Goal: Information Seeking & Learning: Learn about a topic

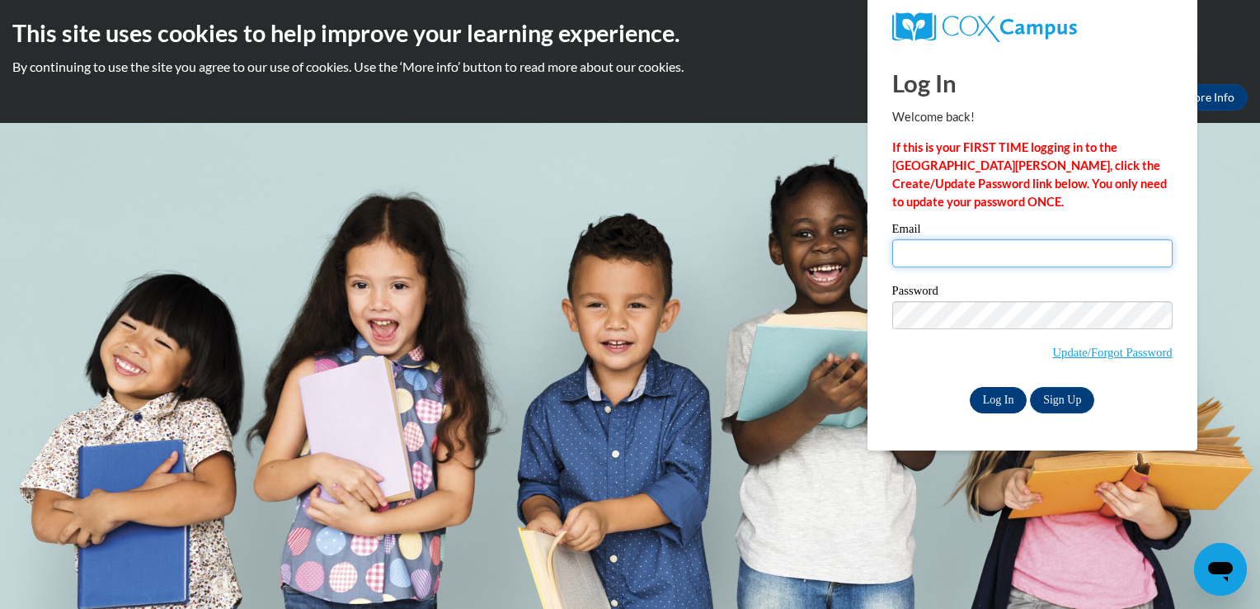
type input "lindsey.potter17@yahoo.com"
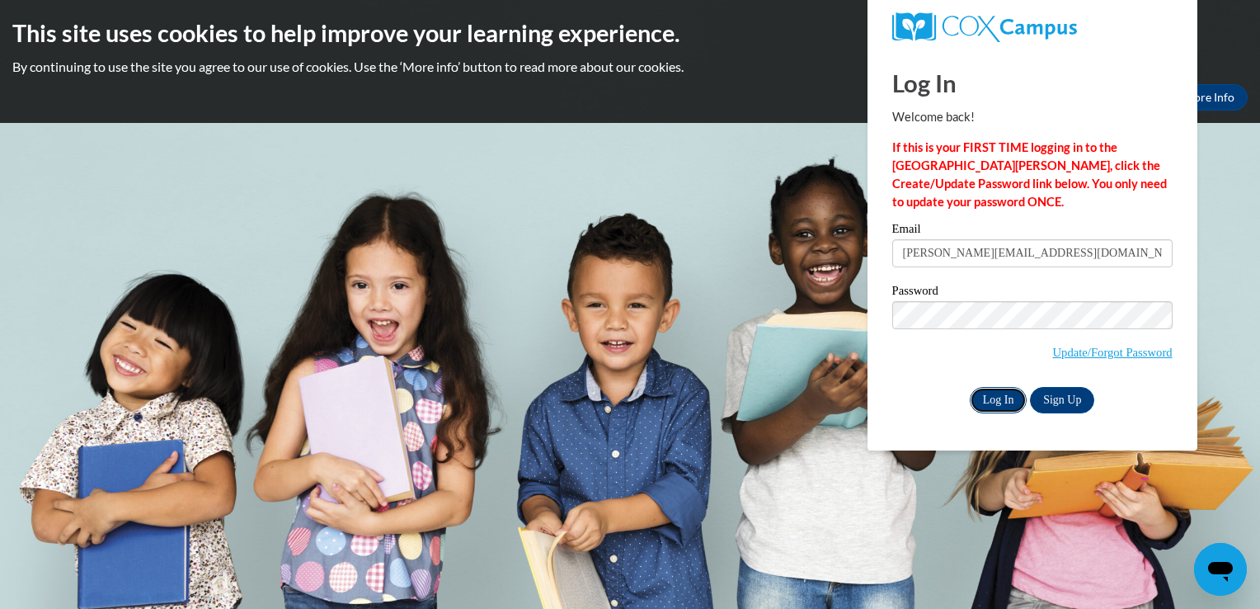
click at [992, 405] on input "Log In" at bounding box center [999, 400] width 58 height 26
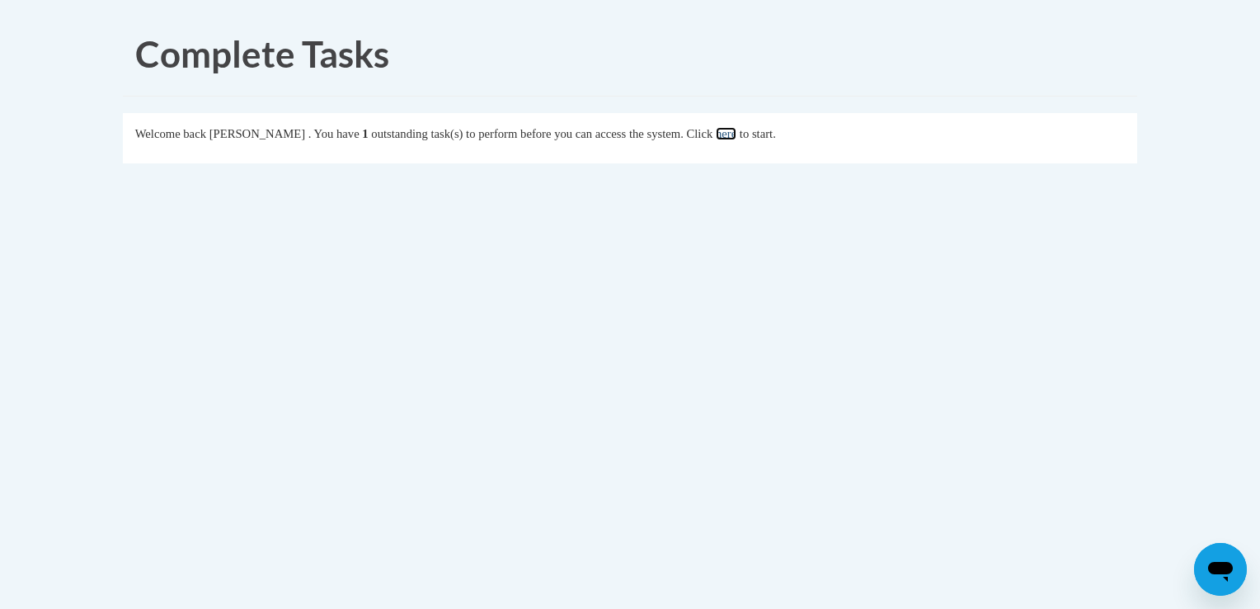
click at [737, 130] on link "here" at bounding box center [726, 133] width 21 height 13
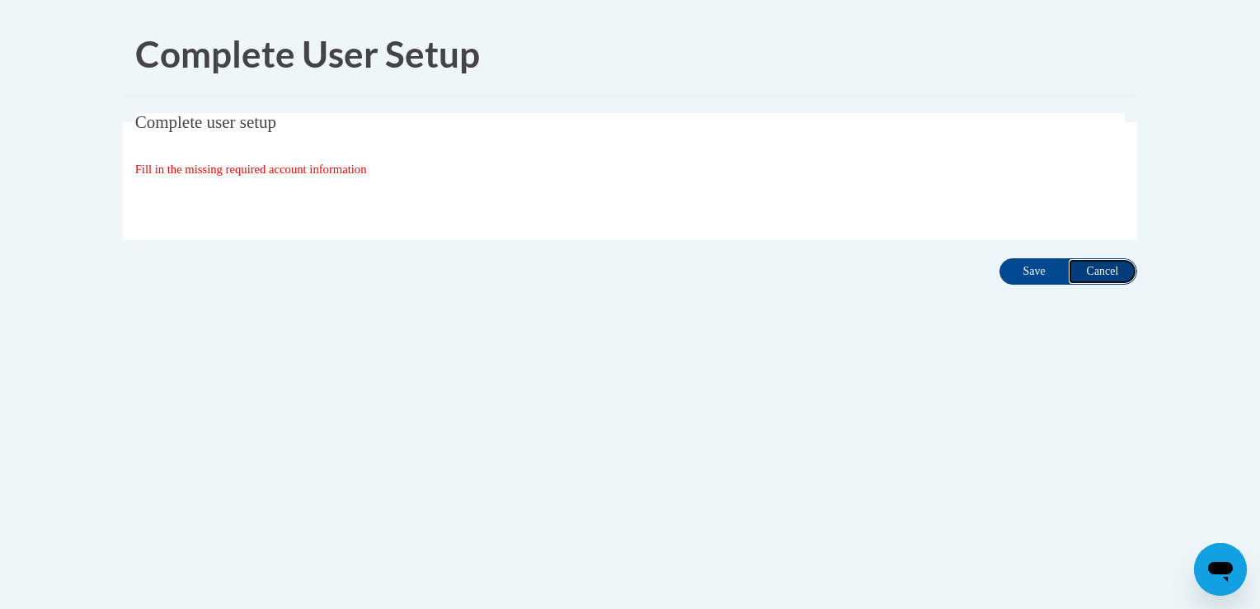
click at [1102, 274] on input "Cancel" at bounding box center [1102, 271] width 69 height 26
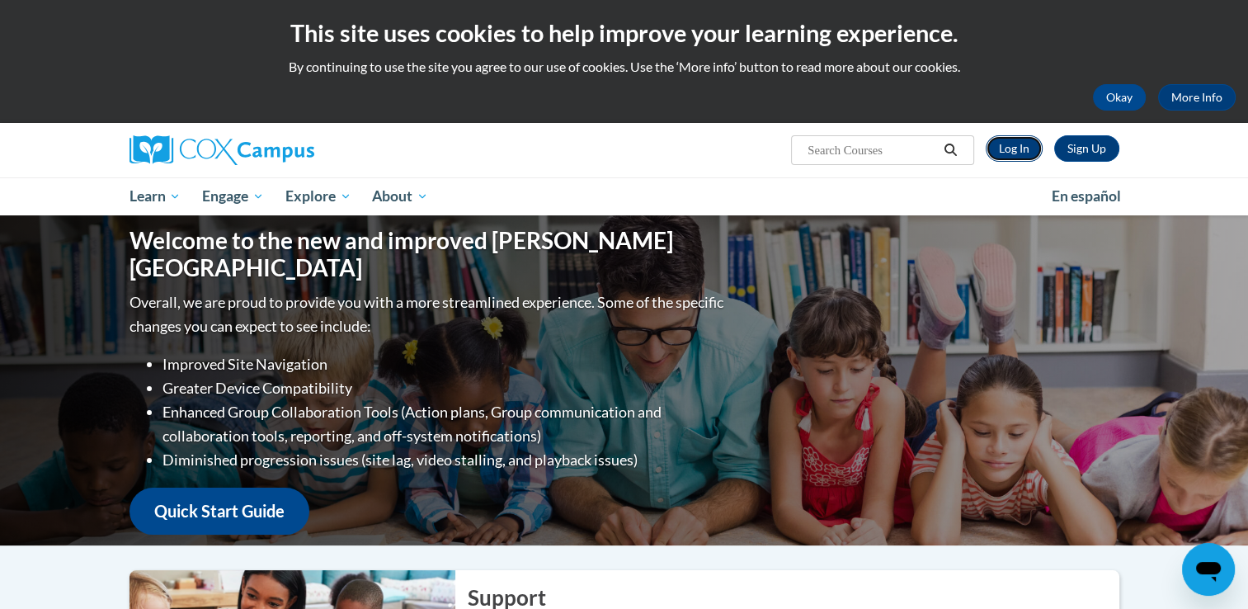
click at [1009, 153] on link "Log In" at bounding box center [1014, 148] width 57 height 26
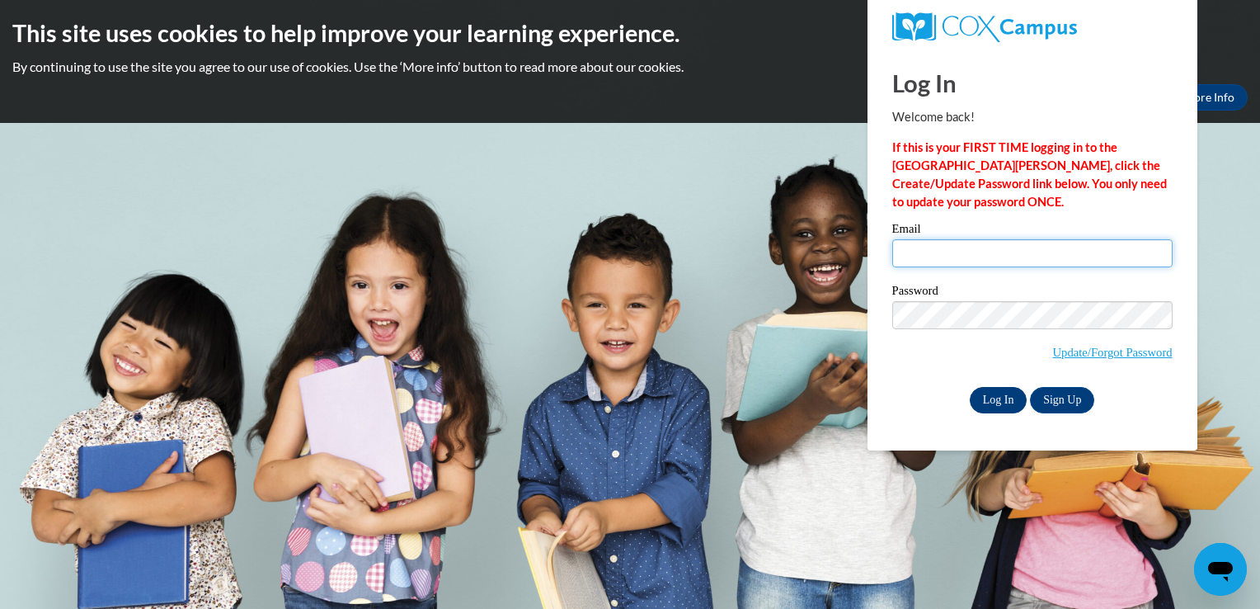
type input "lindsey.potter17@yahoo.com"
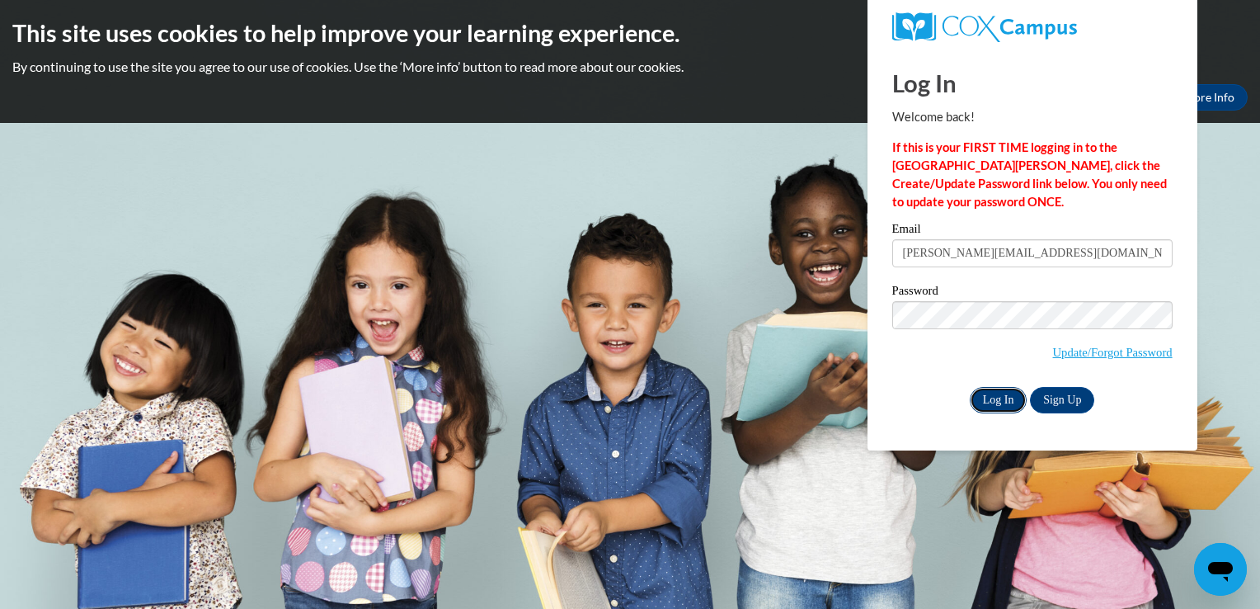
click at [1005, 405] on input "Log In" at bounding box center [999, 400] width 58 height 26
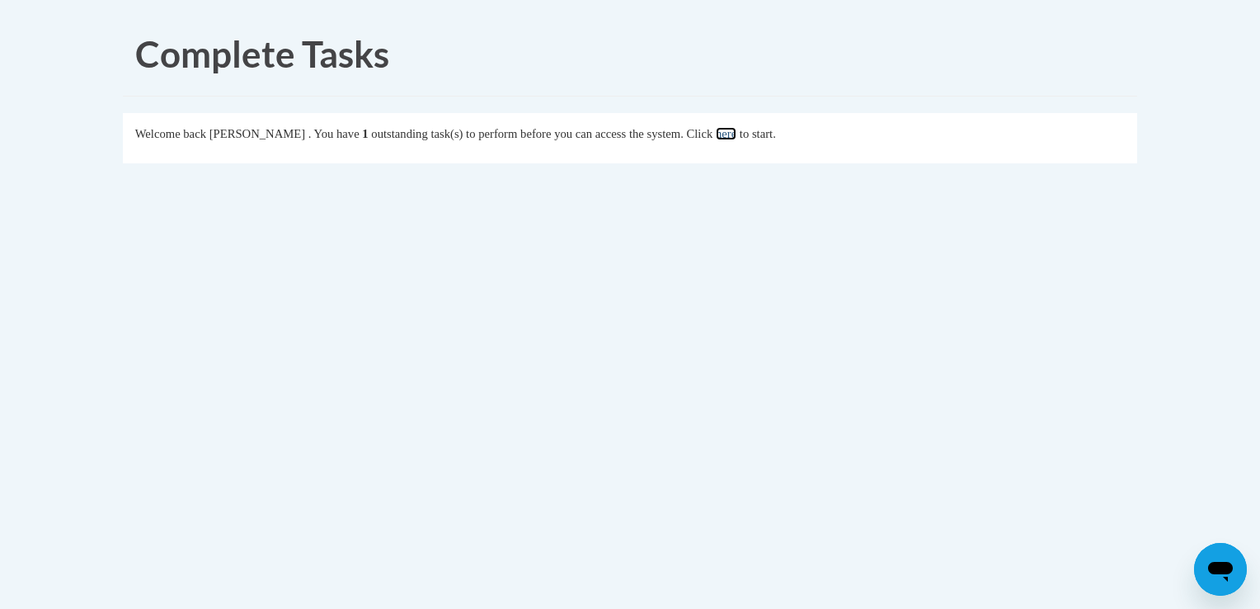
click at [737, 129] on link "here" at bounding box center [726, 133] width 21 height 13
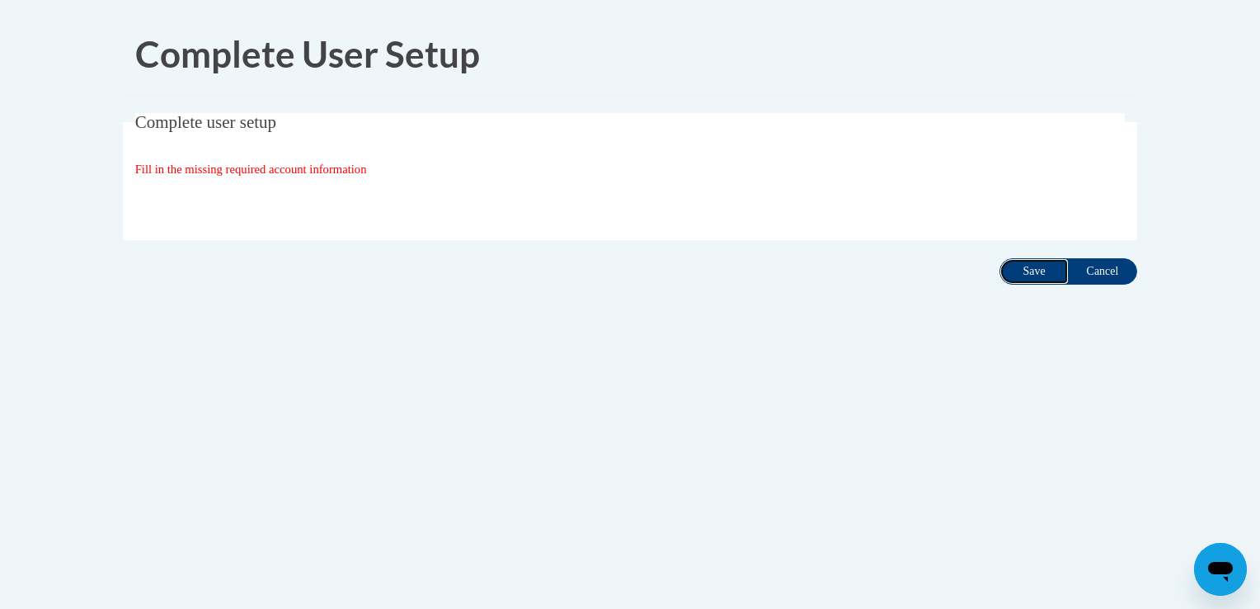
click at [1043, 277] on input "Save" at bounding box center [1034, 271] width 69 height 26
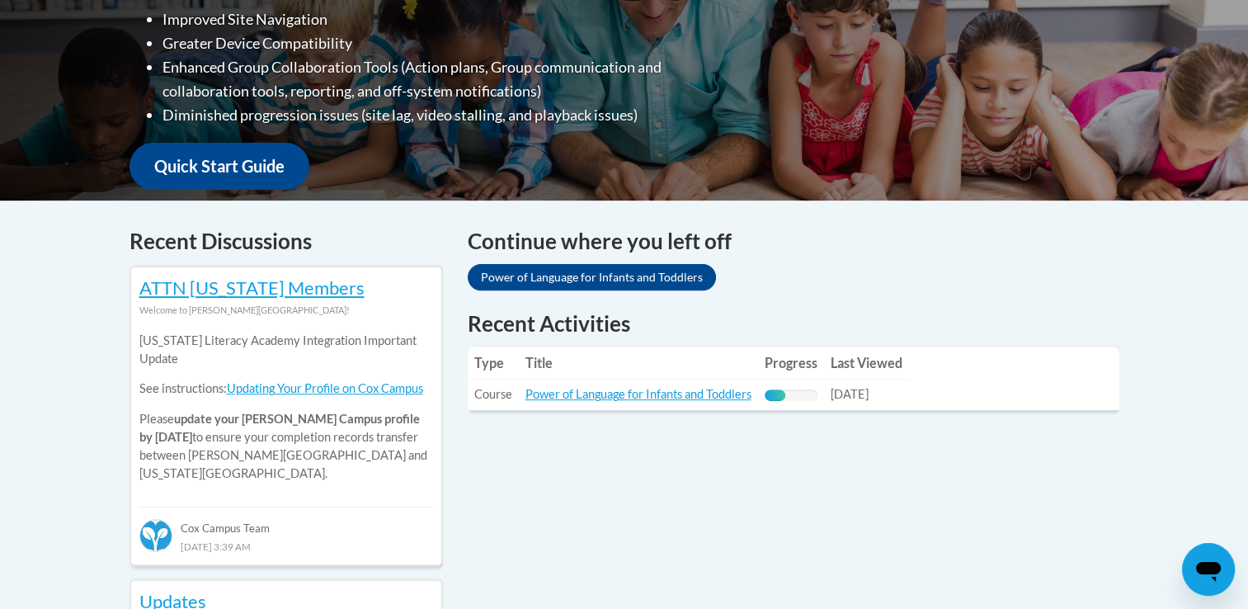
scroll to position [506, 0]
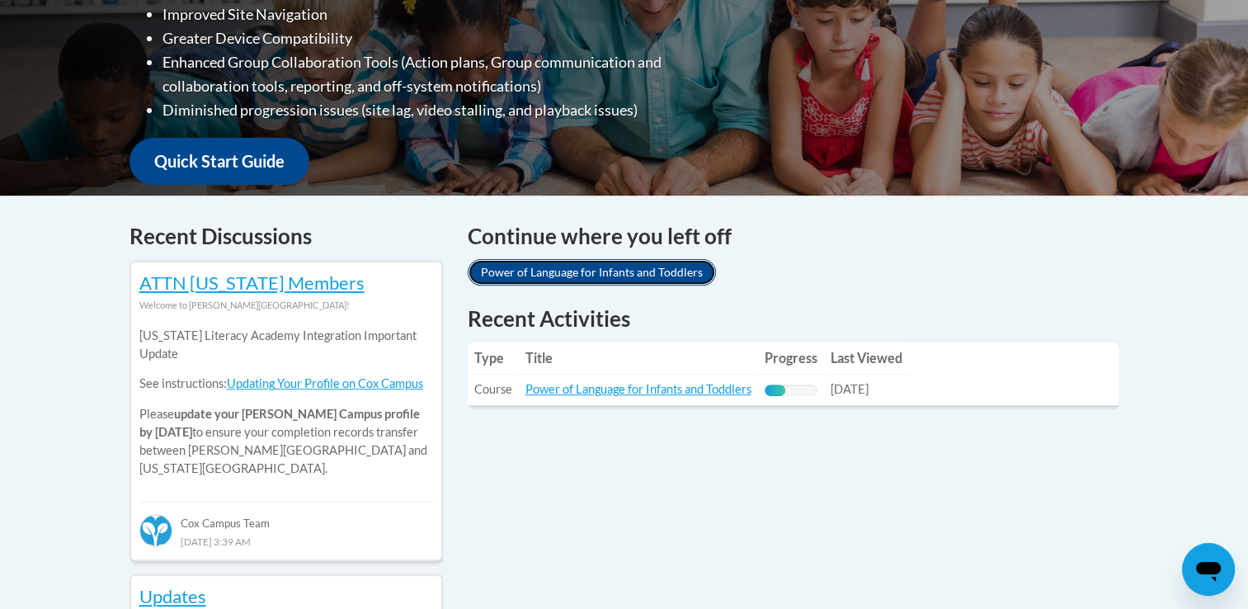
click at [655, 266] on link "Power of Language for Infants and Toddlers" at bounding box center [592, 272] width 248 height 26
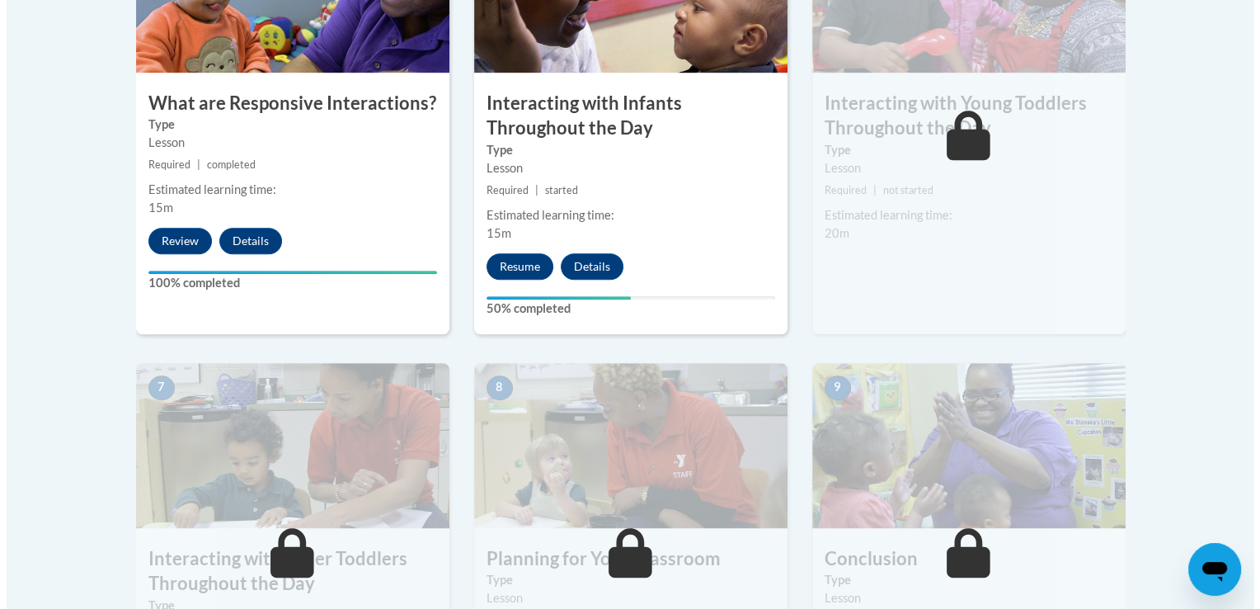
scroll to position [1099, 0]
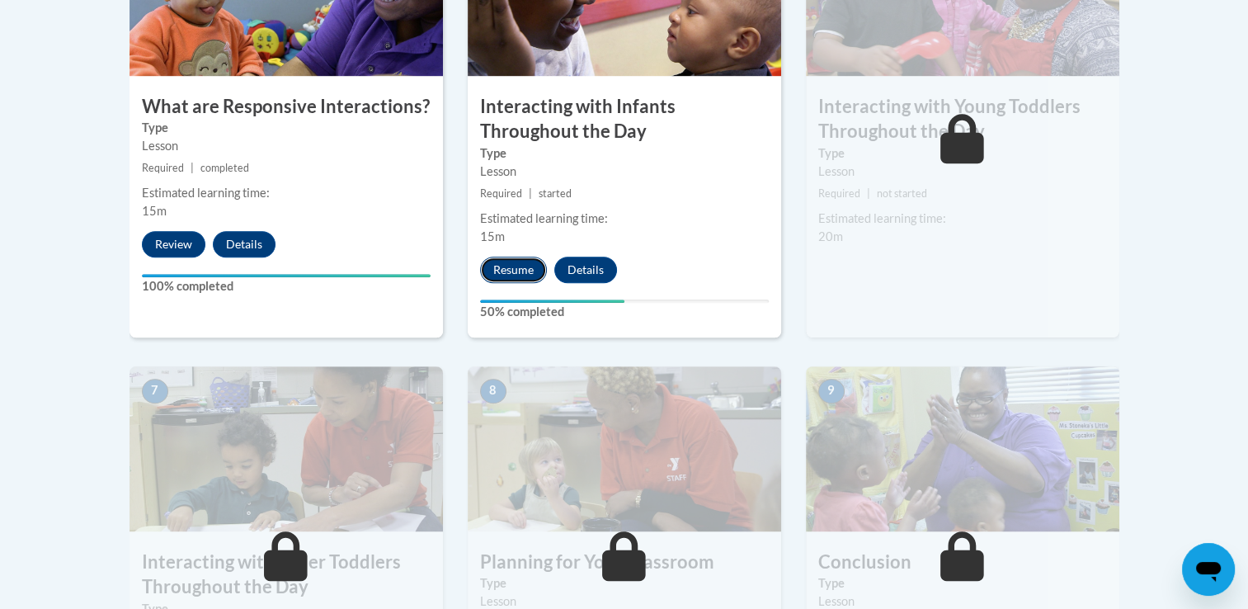
click at [507, 257] on button "Resume" at bounding box center [513, 270] width 67 height 26
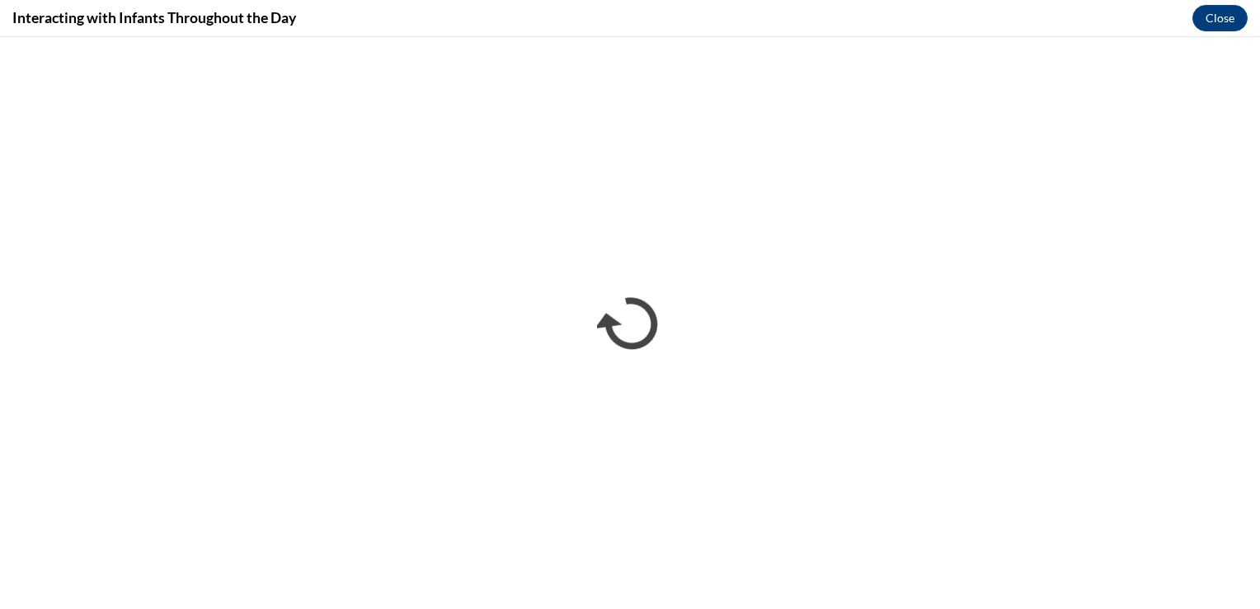
scroll to position [0, 0]
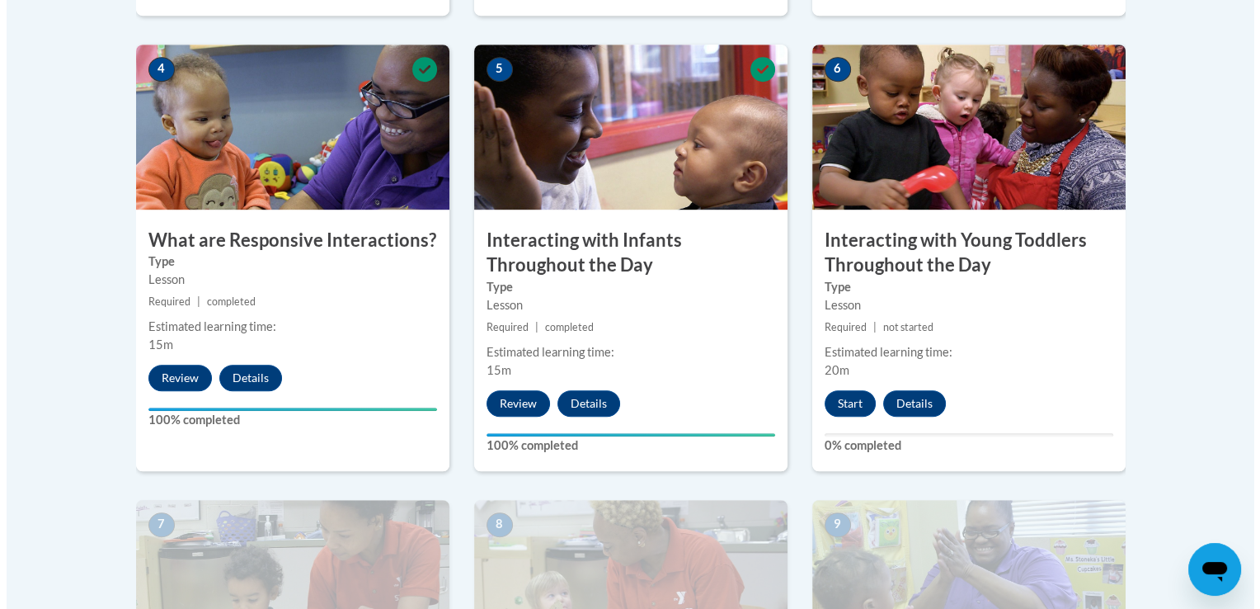
scroll to position [1059, 0]
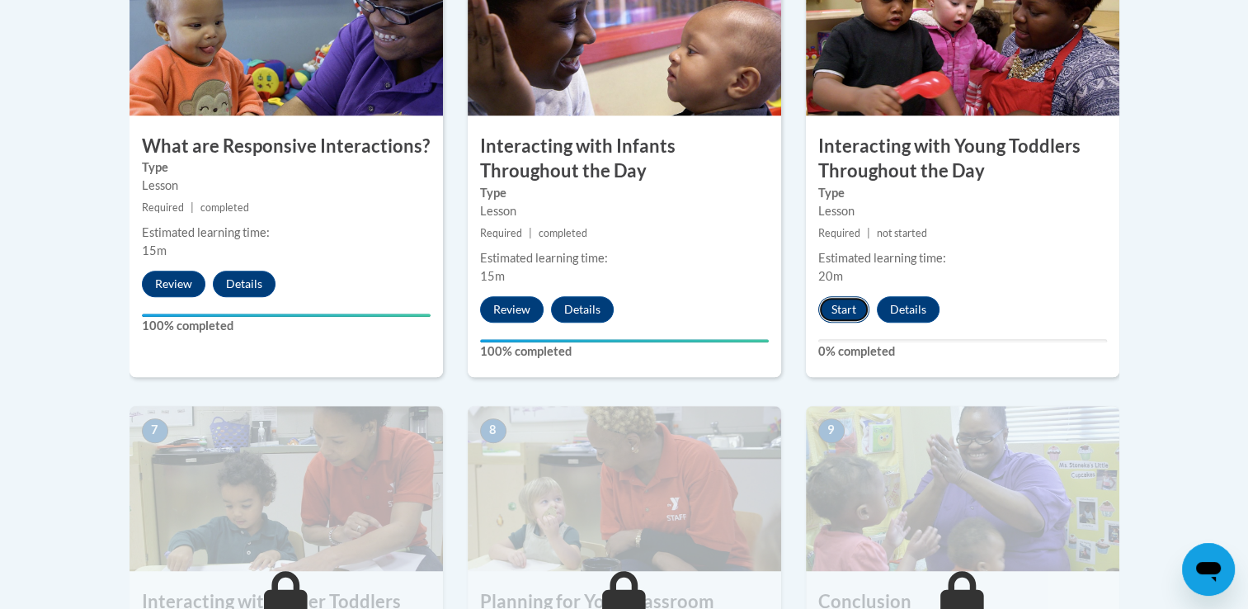
click at [839, 296] on button "Start" at bounding box center [843, 309] width 51 height 26
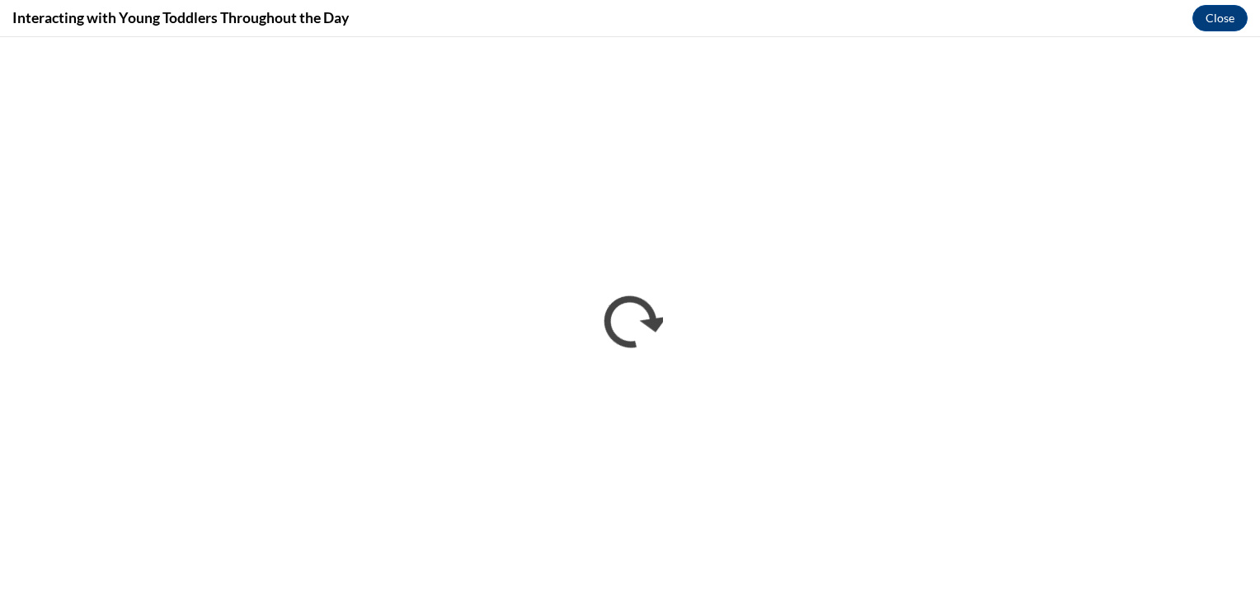
scroll to position [0, 0]
